Goal: Task Accomplishment & Management: Manage account settings

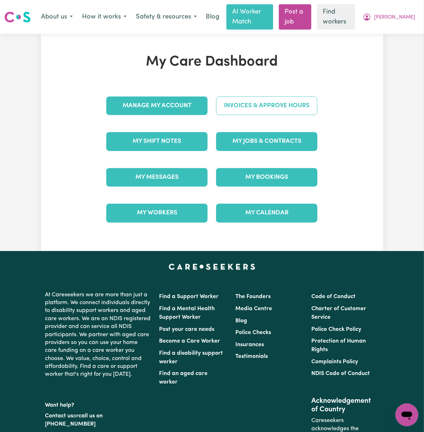
click at [307, 104] on link "Invoices & Approve Hours" at bounding box center [266, 106] width 101 height 19
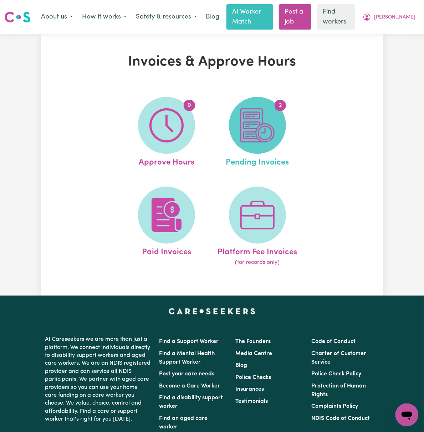
click at [266, 132] on img at bounding box center [257, 125] width 34 height 34
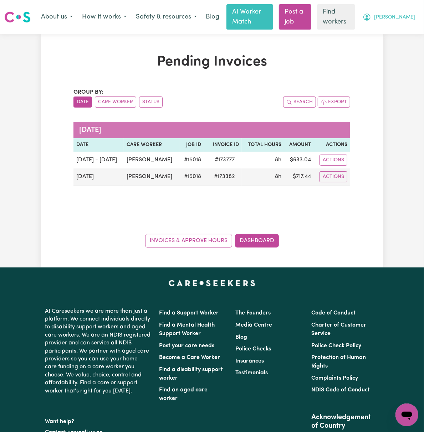
click at [411, 15] on span "[PERSON_NAME]" at bounding box center [394, 18] width 41 height 8
click at [413, 33] on link "My Dashboard" at bounding box center [391, 32] width 56 height 14
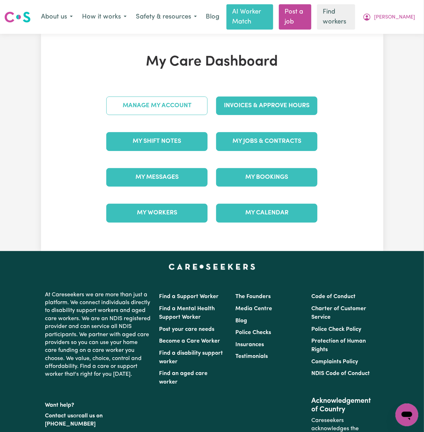
click at [125, 109] on link "Manage My Account" at bounding box center [156, 106] width 101 height 19
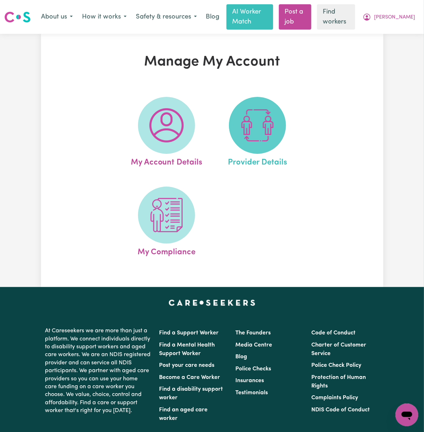
click at [285, 124] on span at bounding box center [257, 125] width 57 height 57
select select "AGED_HOME_CARE"
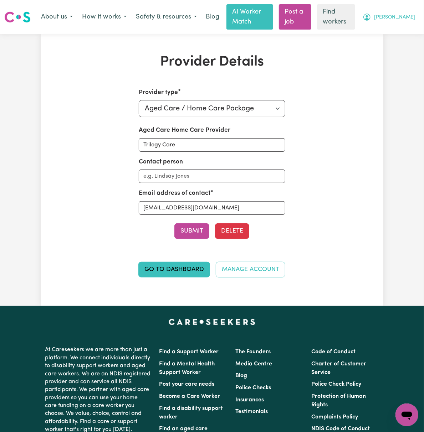
drag, startPoint x: 409, startPoint y: 15, endPoint x: 412, endPoint y: 19, distance: 5.6
click at [409, 14] on span "[PERSON_NAME]" at bounding box center [394, 18] width 41 height 8
click at [405, 34] on link "My Dashboard" at bounding box center [391, 32] width 56 height 14
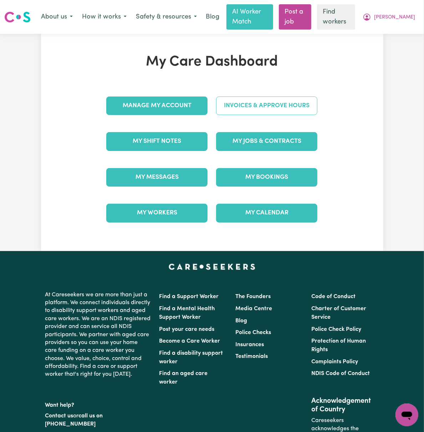
click at [312, 103] on link "Invoices & Approve Hours" at bounding box center [266, 106] width 101 height 19
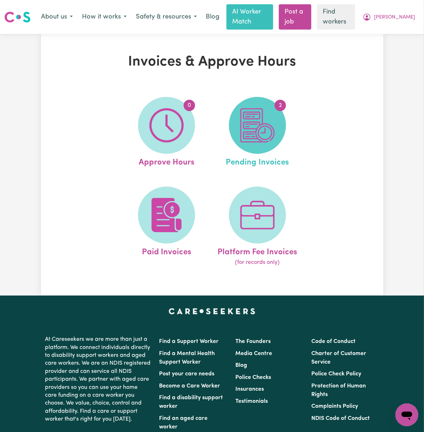
click at [275, 131] on img at bounding box center [257, 125] width 34 height 34
